Goal: Information Seeking & Learning: Learn about a topic

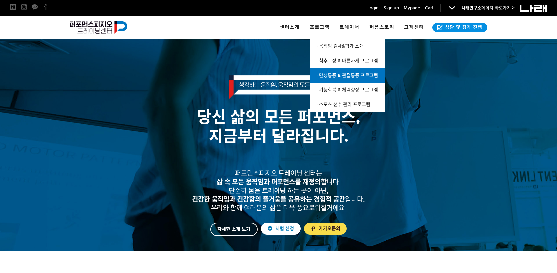
click at [339, 73] on span "· 만성통증 & 관절통증 프로그램" at bounding box center [347, 76] width 62 height 6
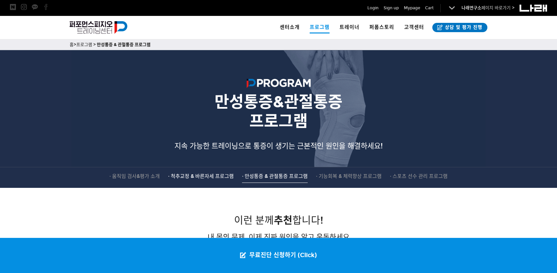
click at [205, 175] on span "· 척추교정 & 바른자세 프로그램" at bounding box center [201, 176] width 66 height 6
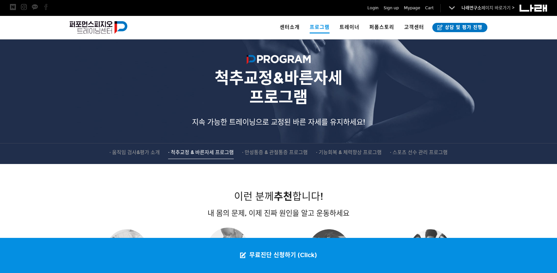
scroll to position [22, 0]
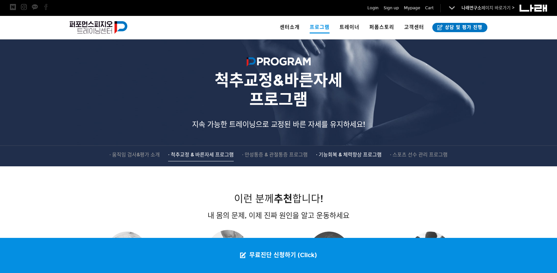
click at [332, 154] on span "· 기능회복 & 체력향상 프로그램" at bounding box center [349, 155] width 66 height 6
